Goal: Information Seeking & Learning: Check status

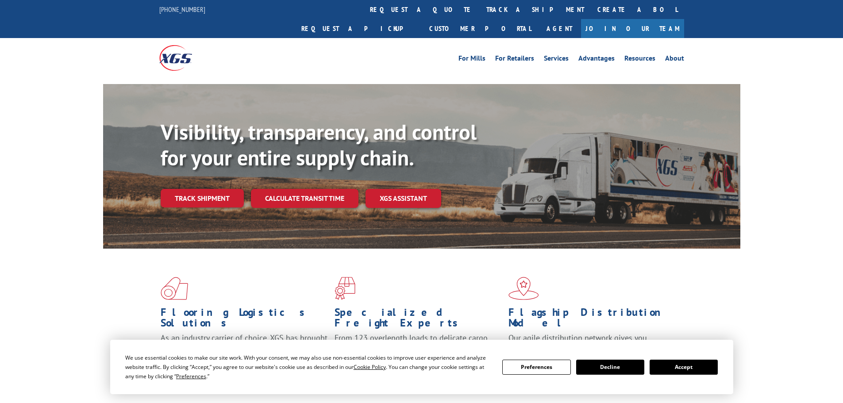
click at [703, 368] on button "Accept" at bounding box center [683, 367] width 68 height 15
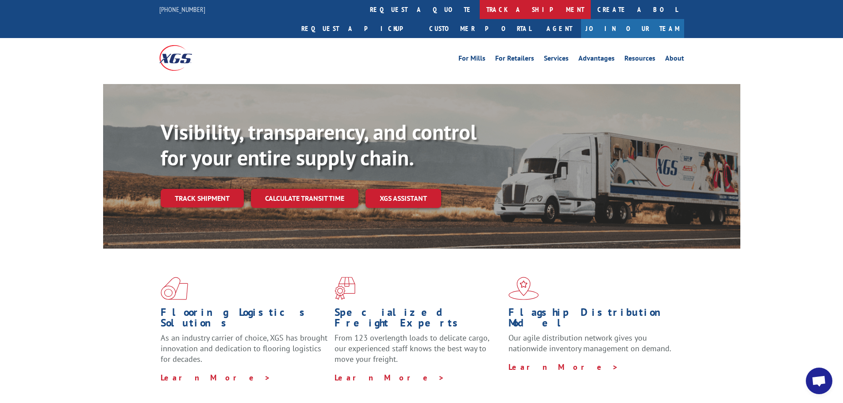
click at [479, 9] on link "track a shipment" at bounding box center [534, 9] width 111 height 19
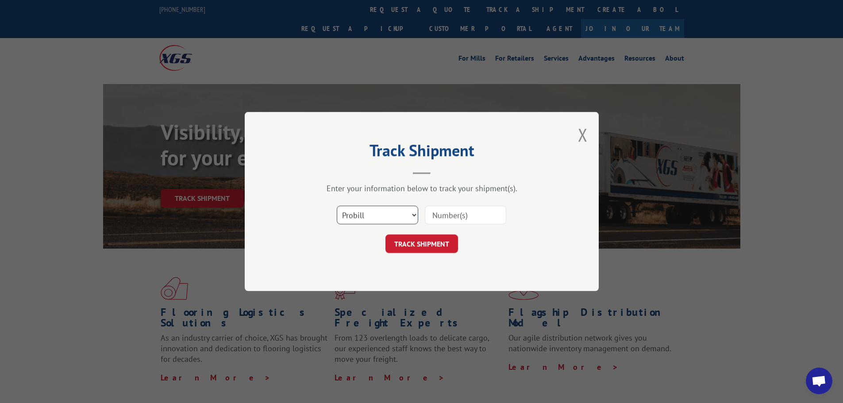
click at [378, 215] on select "Select category... Probill BOL PO" at bounding box center [377, 215] width 81 height 19
select select "bol"
click at [337, 206] on select "Select category... Probill BOL PO" at bounding box center [377, 215] width 81 height 19
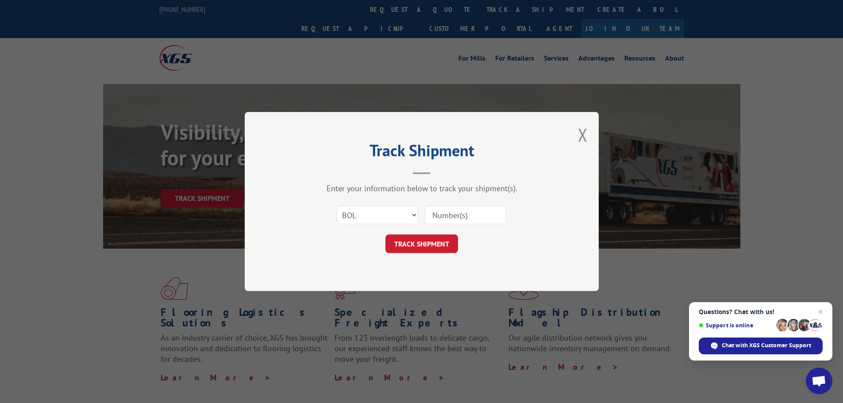
click at [464, 217] on input at bounding box center [465, 215] width 81 height 19
paste input "5195308"
type input "5195308"
click at [433, 239] on button "TRACK SHIPMENT" at bounding box center [421, 243] width 73 height 19
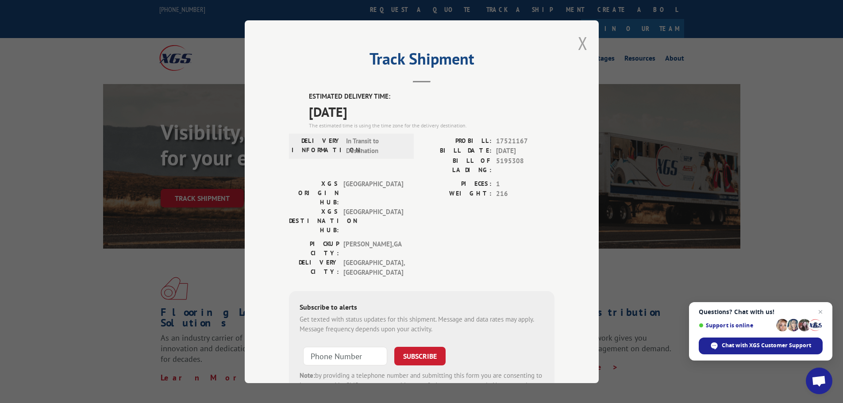
click at [579, 41] on button "Close modal" at bounding box center [583, 42] width 10 height 23
